Goal: Task Accomplishment & Management: Manage account settings

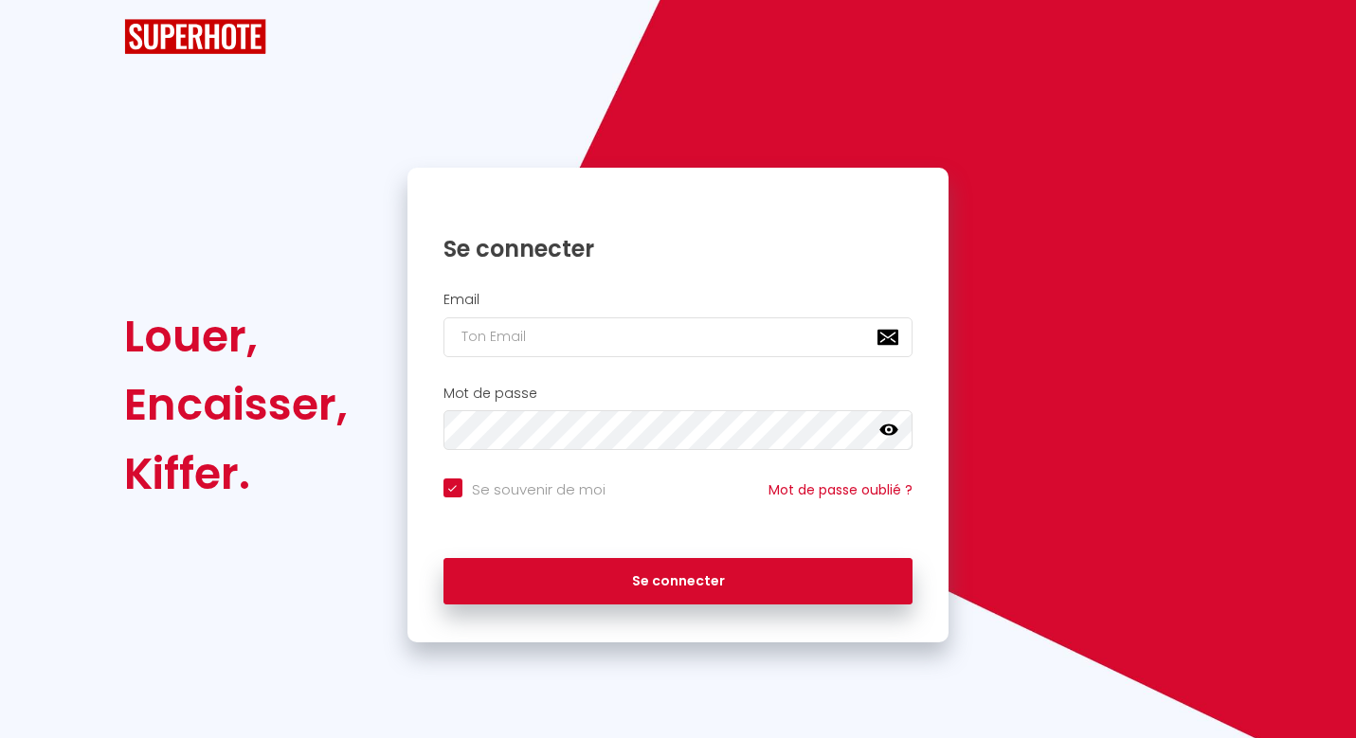
checkbox input "true"
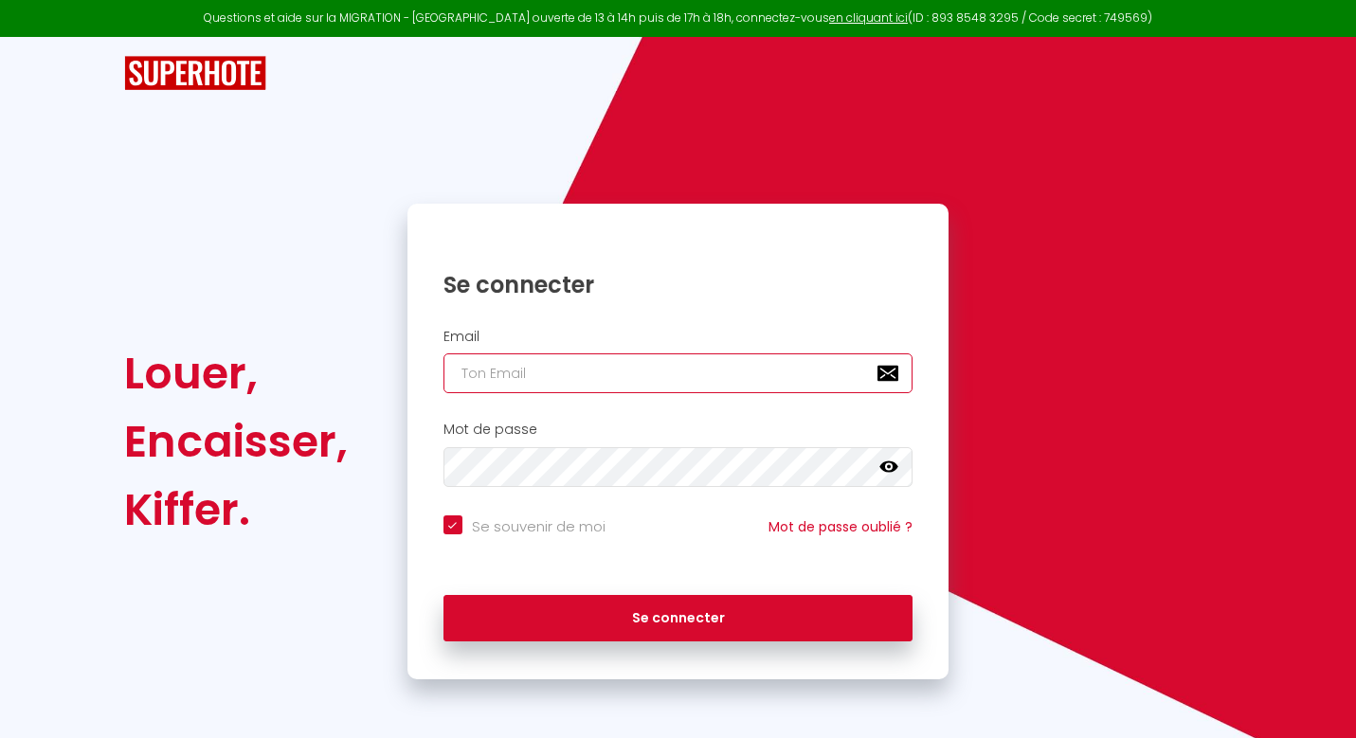
type input "[PERSON_NAME][EMAIL_ADDRESS][DOMAIN_NAME]"
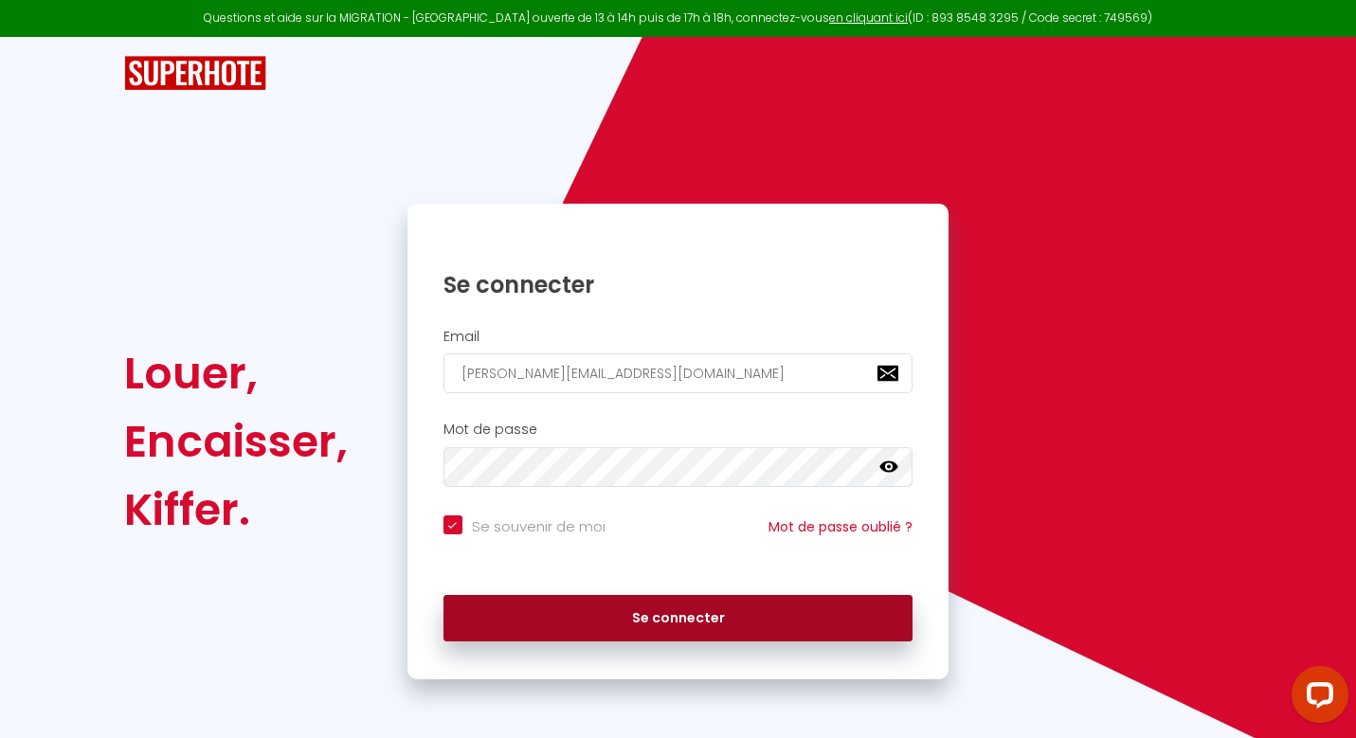
click at [652, 623] on button "Se connecter" at bounding box center [678, 618] width 470 height 47
checkbox input "true"
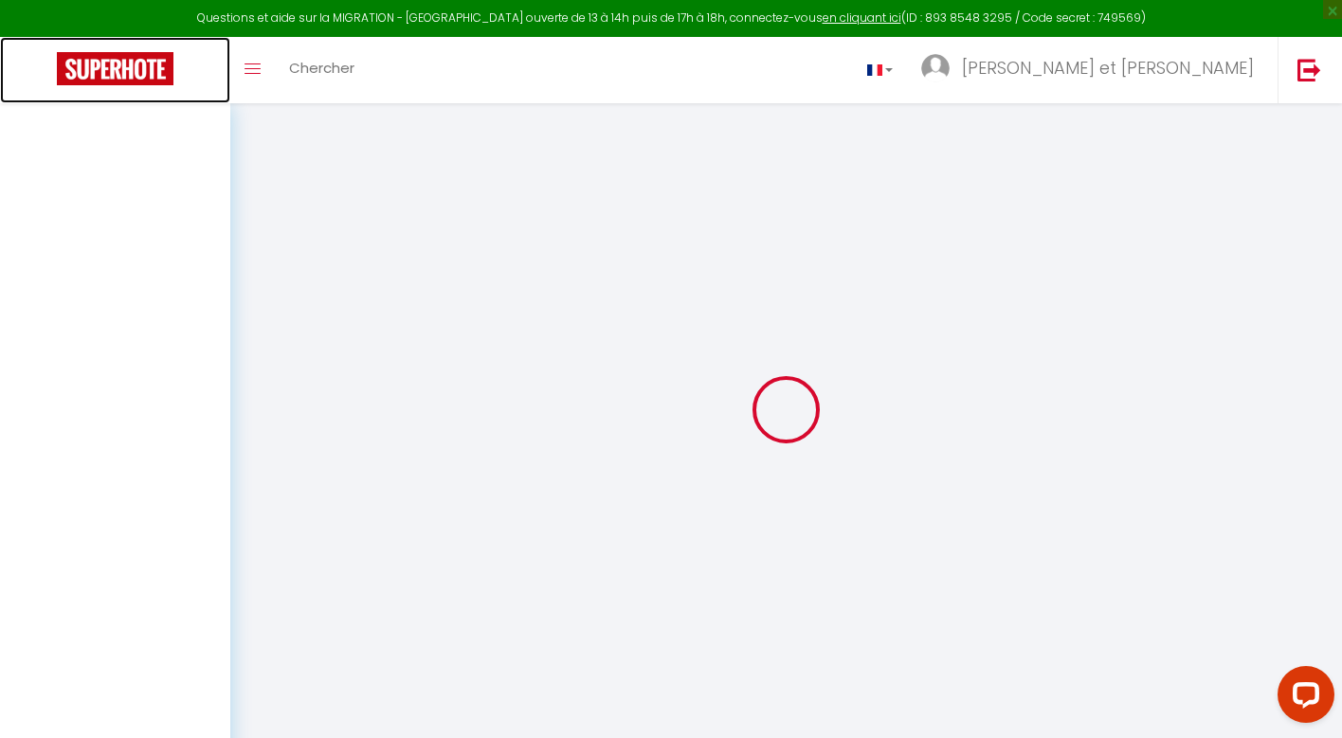
click at [128, 79] on img at bounding box center [115, 68] width 117 height 33
click at [1310, 82] on link at bounding box center [1308, 70] width 63 height 66
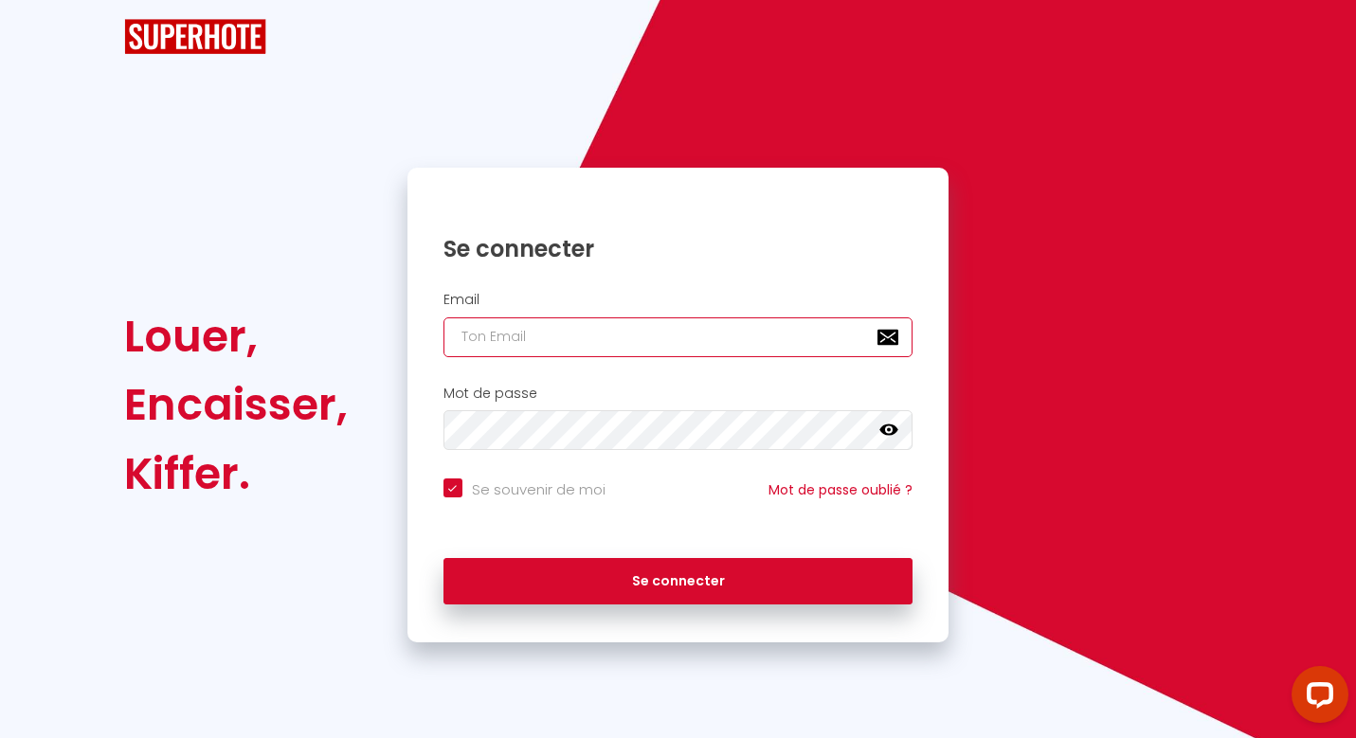
type input "[PERSON_NAME][EMAIL_ADDRESS][DOMAIN_NAME]"
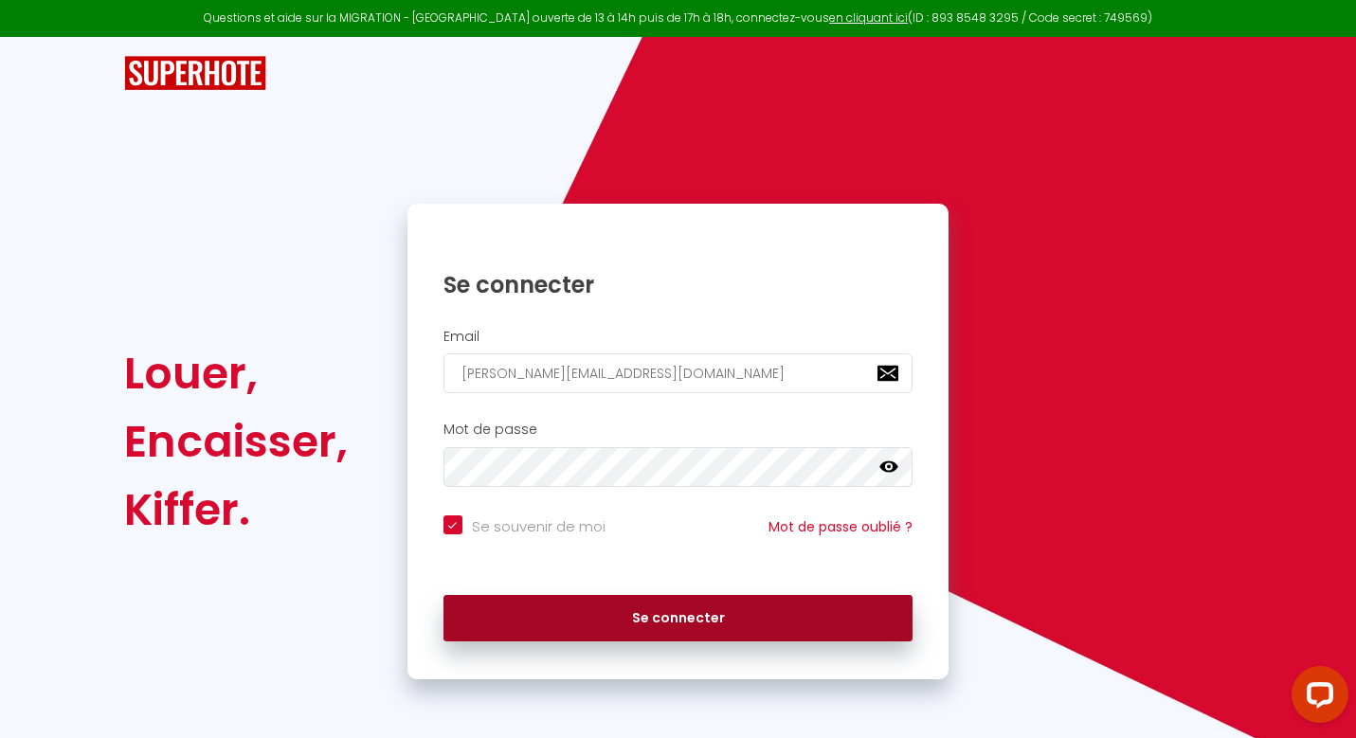
click at [603, 610] on button "Se connecter" at bounding box center [678, 618] width 470 height 47
checkbox input "true"
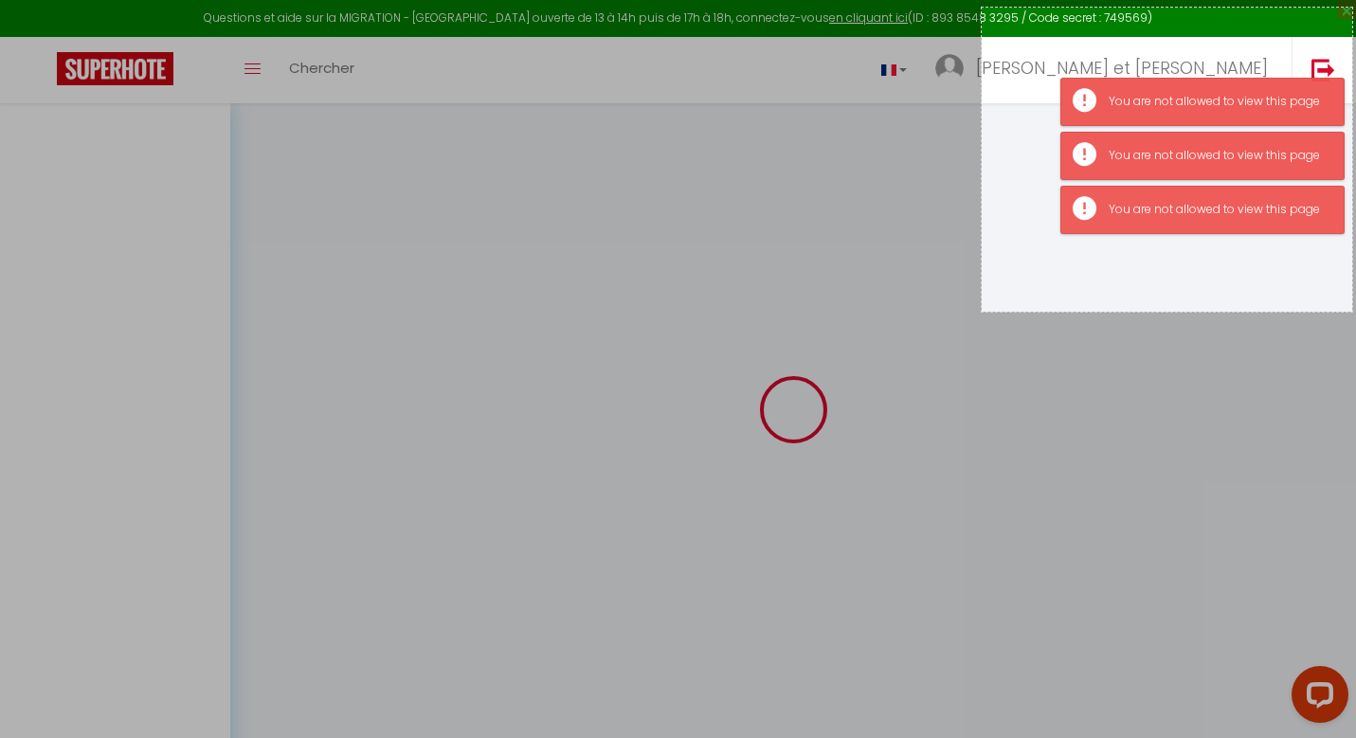
drag, startPoint x: 982, startPoint y: 8, endPoint x: 1352, endPoint y: 312, distance: 479.4
click at [1352, 312] on div "391 X 321" at bounding box center [678, 420] width 1356 height 841
